Goal: Check status: Check status

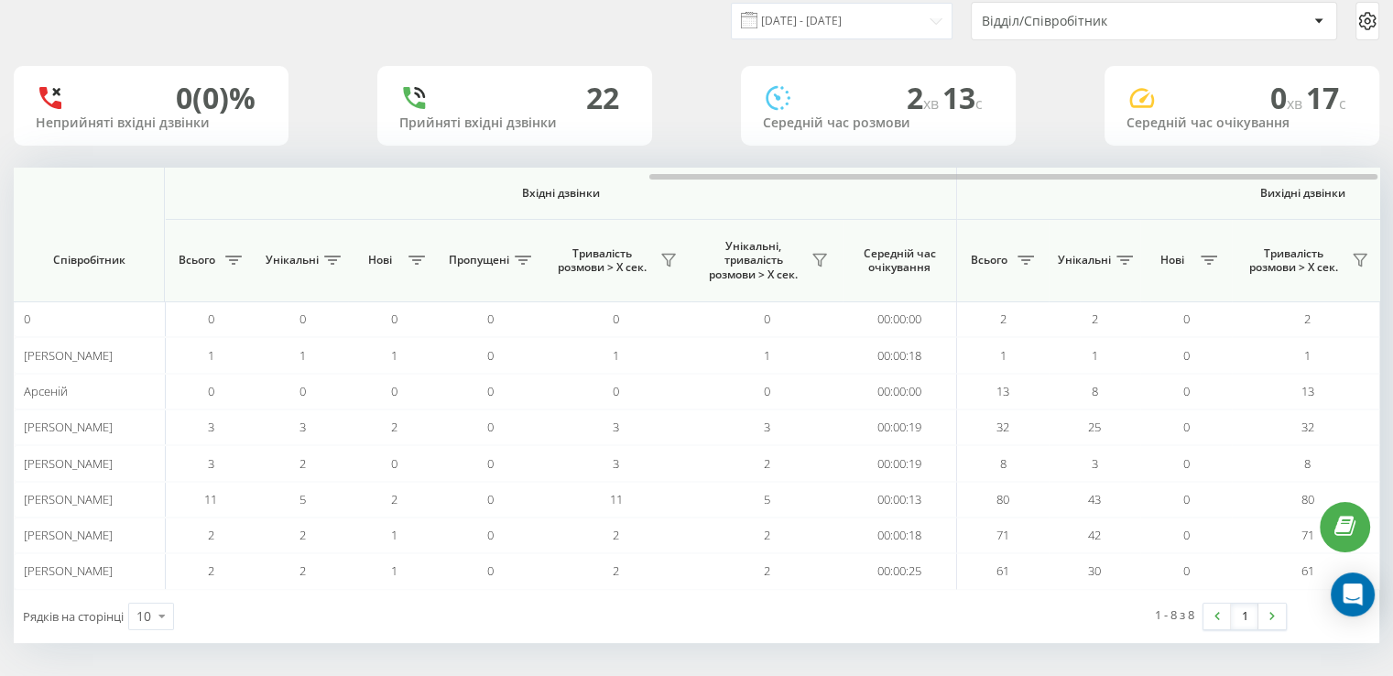
scroll to position [0, 1189]
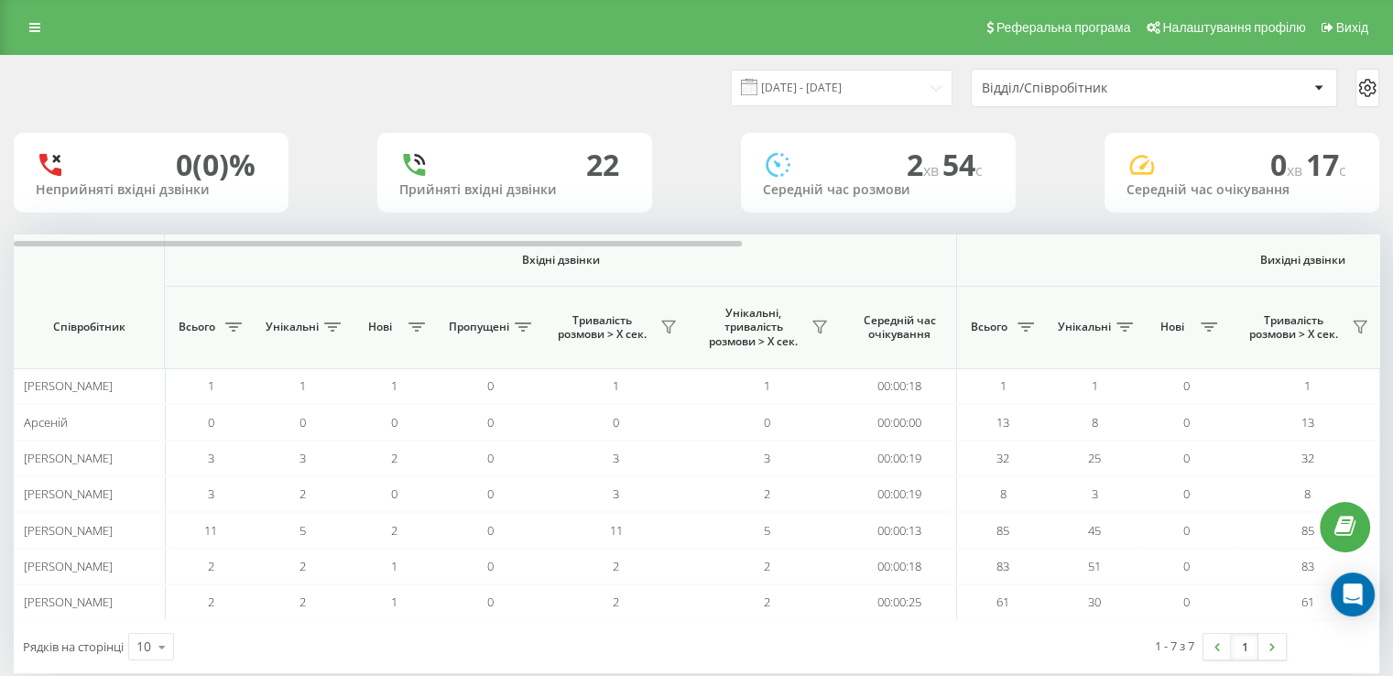
scroll to position [0, 1189]
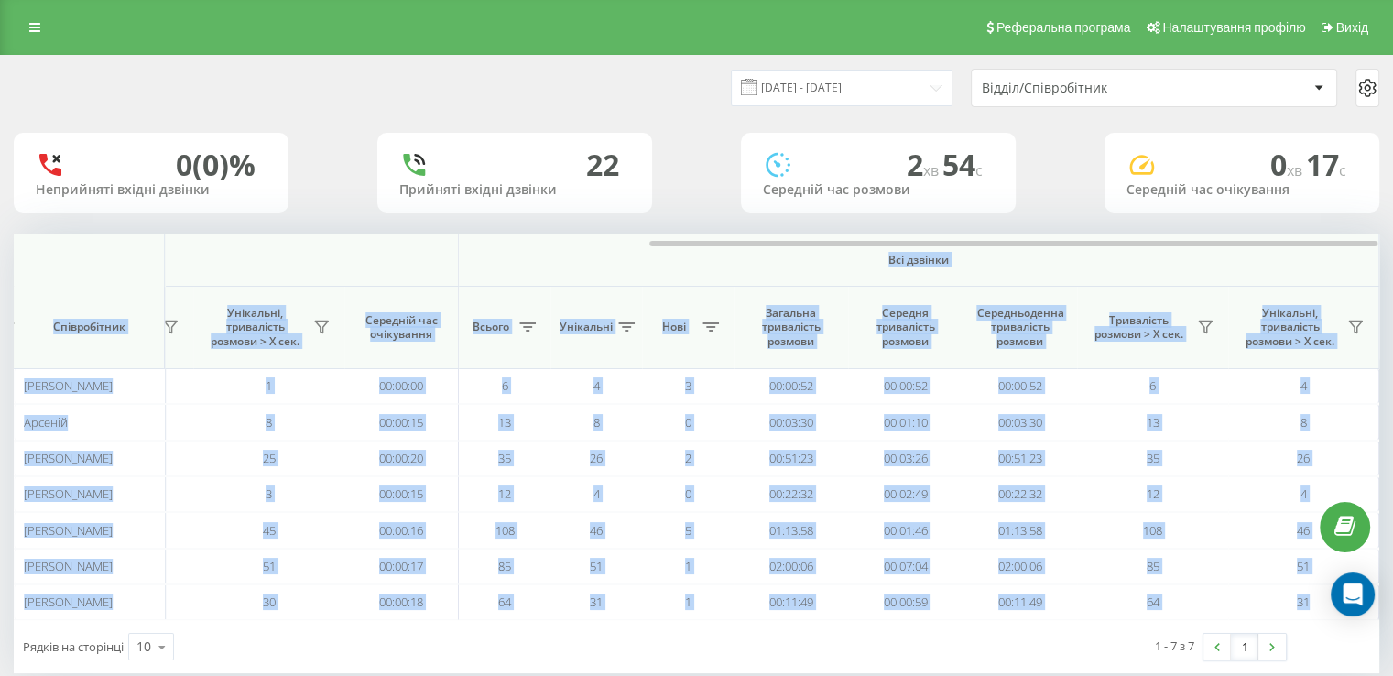
drag, startPoint x: 440, startPoint y: 248, endPoint x: 874, endPoint y: 257, distance: 434.1
click at [874, 257] on div "Вхідні дзвінки Вихідні дзвінки Всі дзвінки Співробітник Всього Унікальні Нові П…" at bounding box center [696, 426] width 1365 height 385
click at [905, 246] on div at bounding box center [696, 241] width 1364 height 14
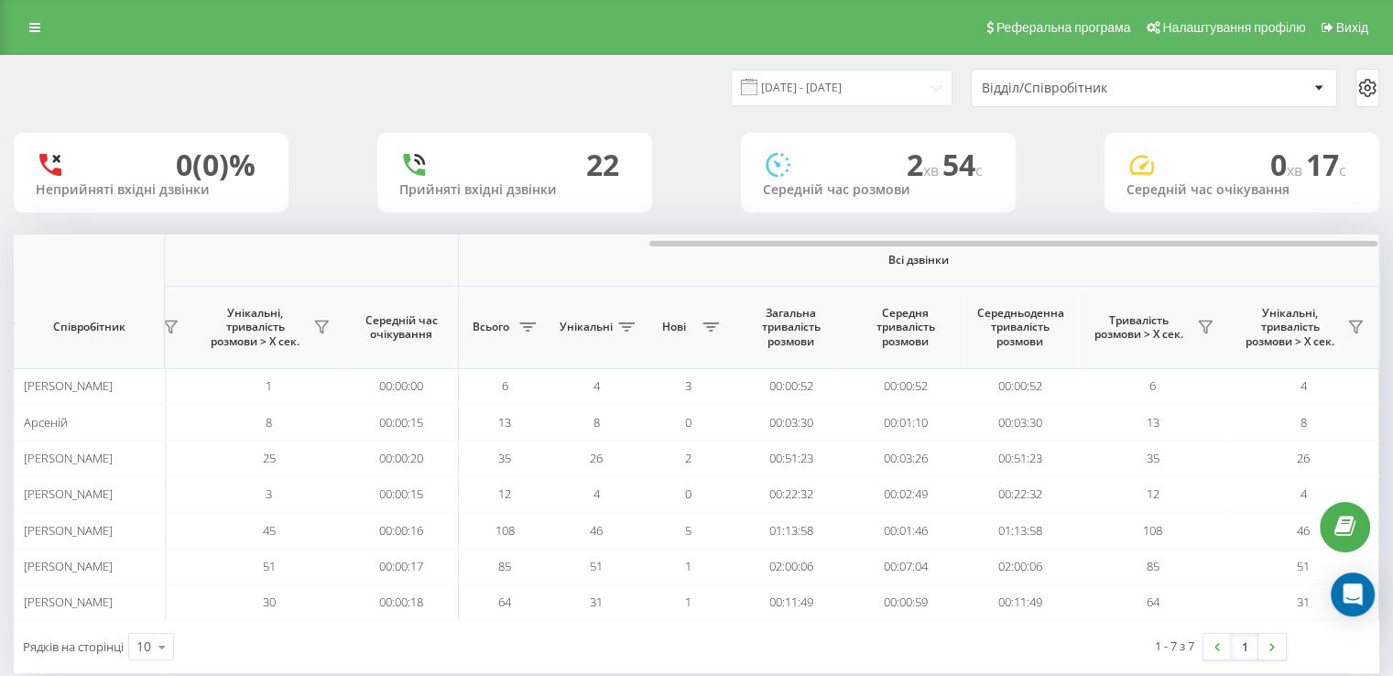
scroll to position [31, 0]
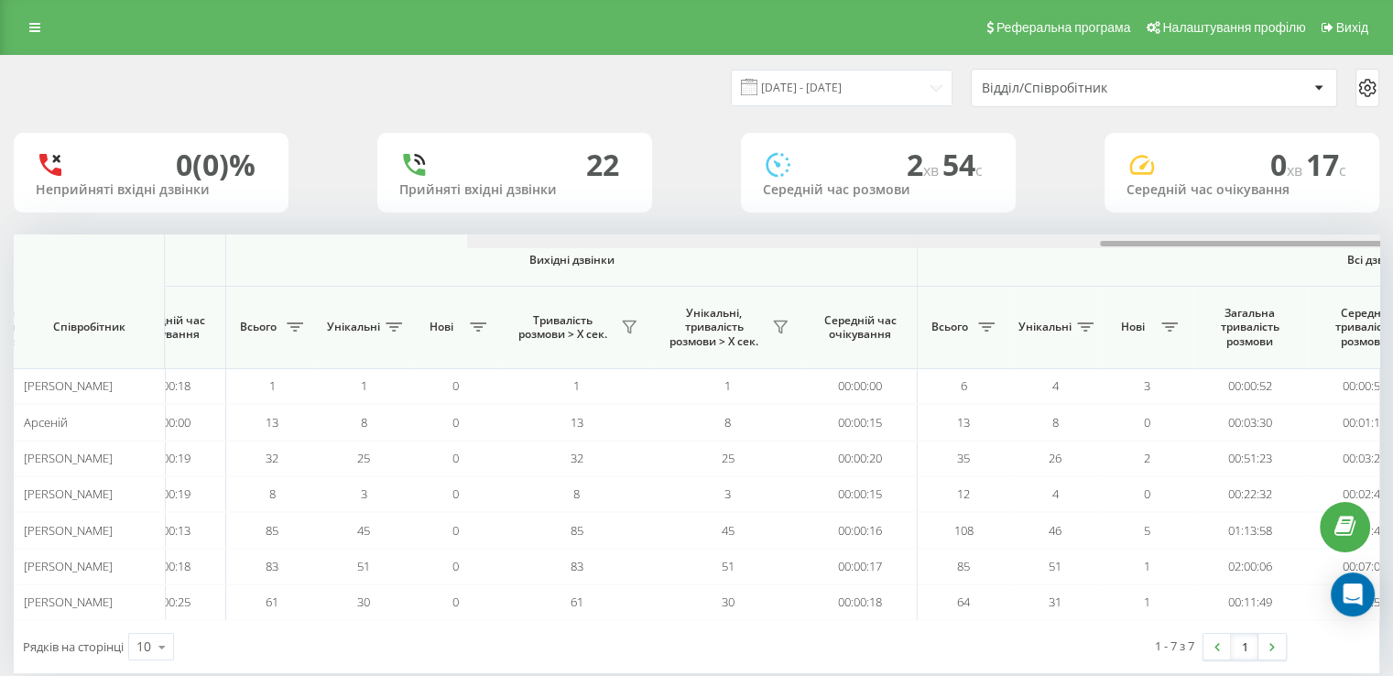
scroll to position [0, 1189]
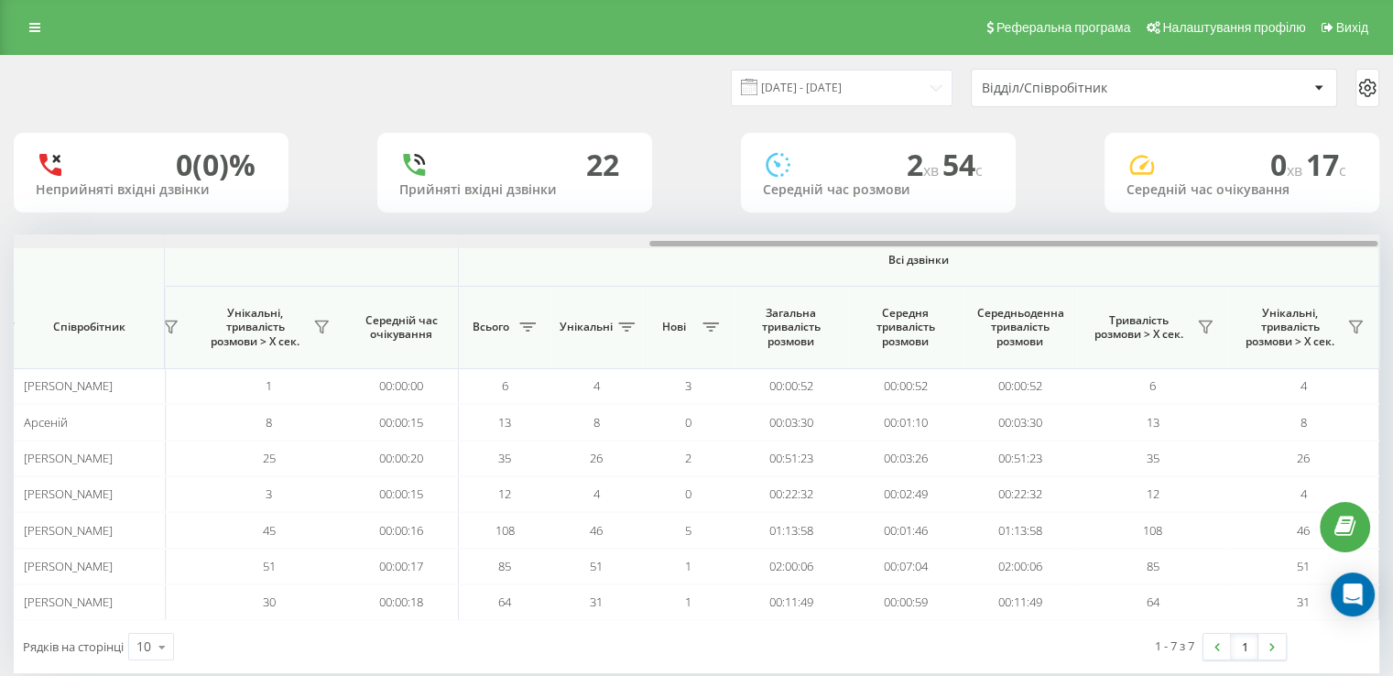
drag, startPoint x: 188, startPoint y: 242, endPoint x: 1139, endPoint y: 316, distance: 954.2
click at [1139, 317] on div "Вхідні дзвінки Вихідні дзвінки Всі дзвінки Співробітник Всього Унікальні Нові П…" at bounding box center [696, 426] width 1365 height 385
